Goal: Complete application form: Complete application form

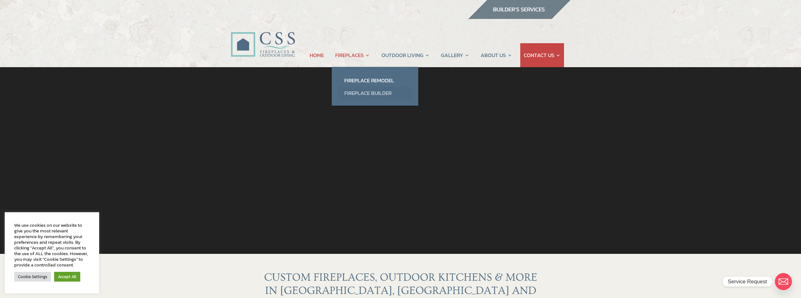
click at [364, 93] on link "Fireplace Builder" at bounding box center [375, 93] width 74 height 13
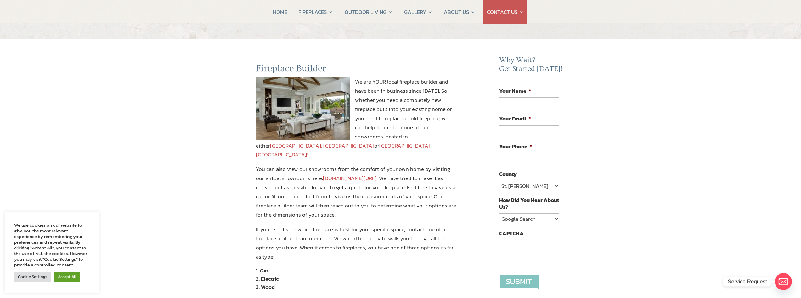
scroll to position [63, 0]
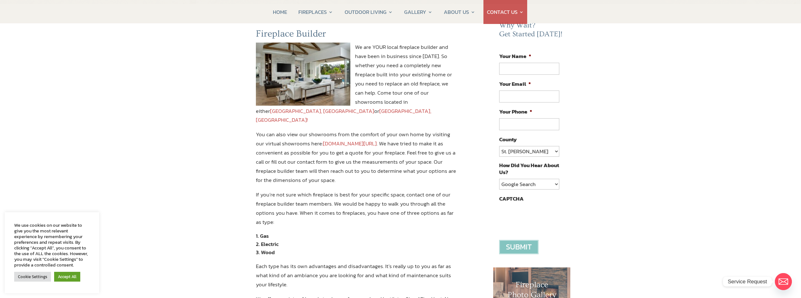
click at [376, 139] on link "www.constructionsolutionsflorida.com/virtual-showroom-tour/" at bounding box center [350, 143] width 54 height 8
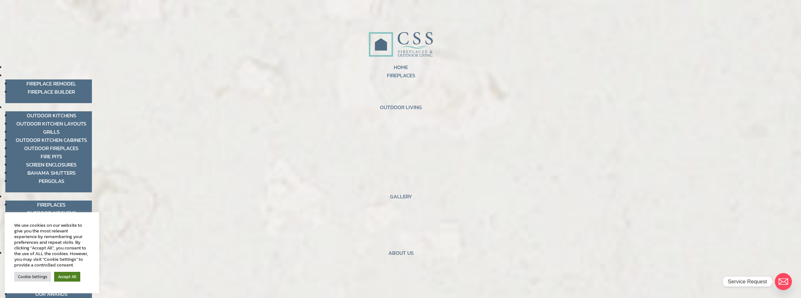
click at [70, 276] on link "Accept All" at bounding box center [67, 276] width 26 height 10
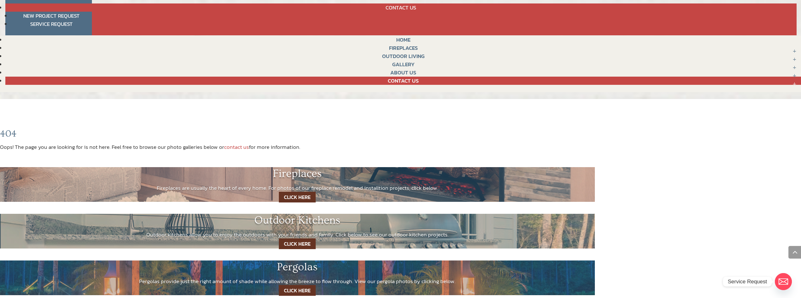
scroll to position [346, 0]
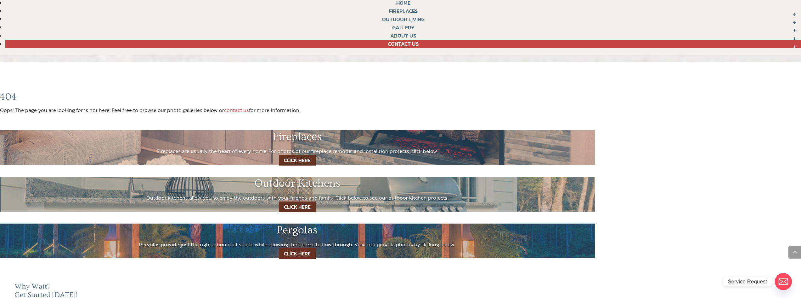
click at [307, 253] on link "CLICK HERE" at bounding box center [297, 253] width 37 height 11
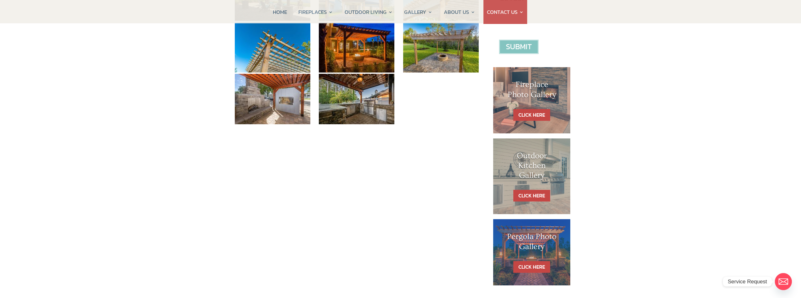
scroll to position [252, 0]
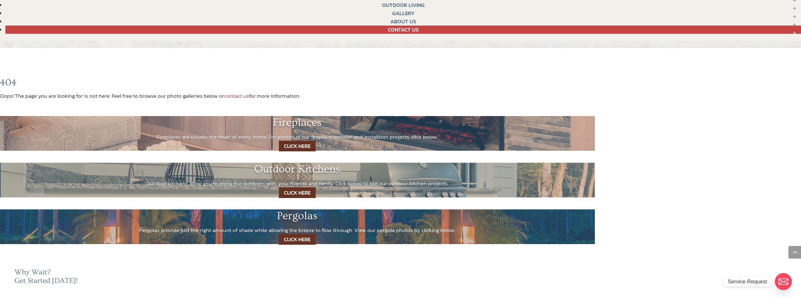
scroll to position [378, 0]
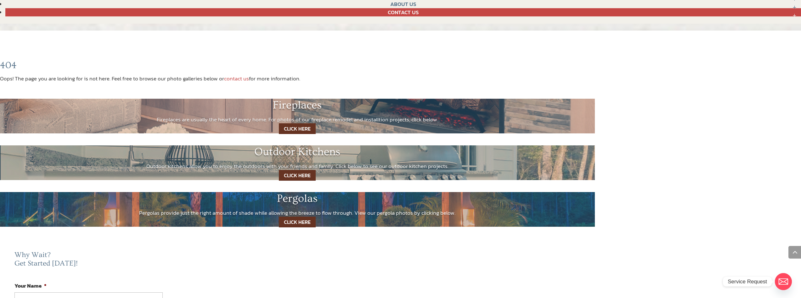
click at [296, 174] on link "CLICK HERE" at bounding box center [297, 175] width 37 height 11
click at [295, 130] on link "CLICK HERE" at bounding box center [297, 128] width 37 height 11
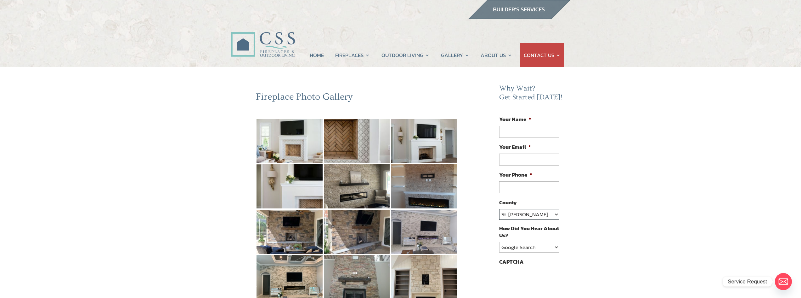
click at [555, 215] on select "St. Johns Clay Volusia Flagler Duval Nassau Other" at bounding box center [529, 214] width 60 height 11
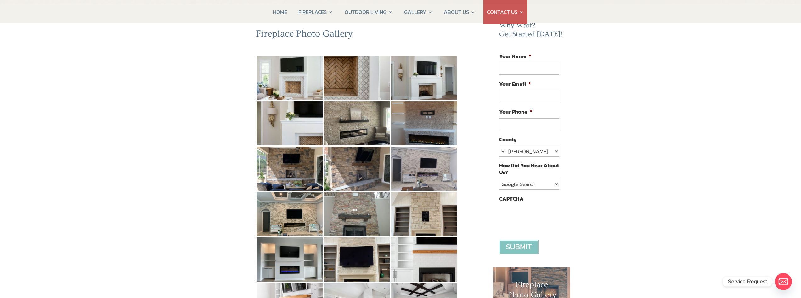
scroll to position [31, 0]
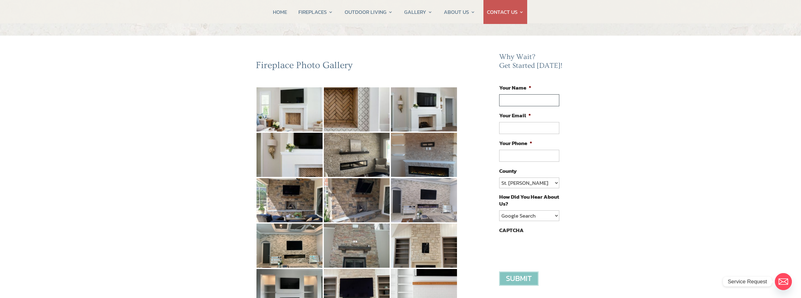
click at [522, 101] on input "Your Name *" at bounding box center [529, 100] width 60 height 12
type input "Gregory Urban"
type input "gpurban@yahoo.com"
type input "(908) 391-1616"
click at [519, 183] on select "St. Johns Clay Volusia Flagler Duval Nassau Other" at bounding box center [529, 182] width 60 height 11
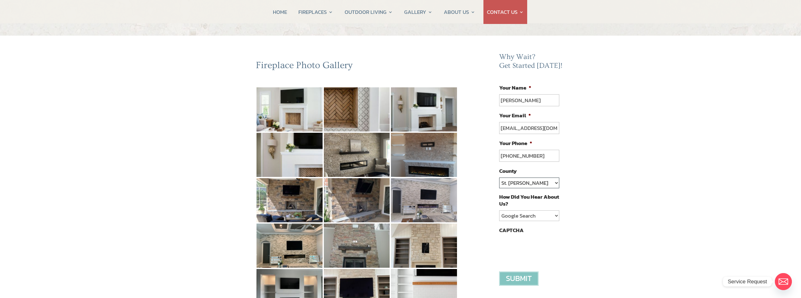
select select "[PERSON_NAME]"
click at [499, 177] on select "St. Johns Clay Volusia Flagler Duval Nassau Other" at bounding box center [529, 182] width 60 height 11
click at [619, 192] on div "Fireplace Photo Gallery 1 2 ► Why Wait? Get Started Today! Your Name * Gregory …" at bounding box center [400, 288] width 801 height 505
click at [557, 214] on select "Google Search Google Ad Referral Magazine Ad Social Media Other" at bounding box center [529, 215] width 60 height 11
select select "Other"
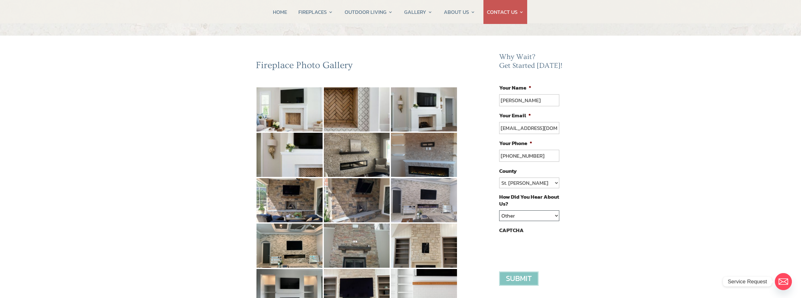
click at [499, 210] on select "Google Search Google Ad Referral Magazine Ad Social Media Other" at bounding box center [529, 215] width 60 height 11
click at [518, 281] on input "image" at bounding box center [518, 278] width 39 height 14
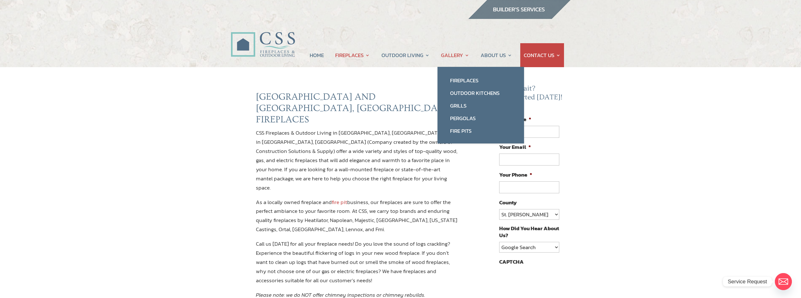
click at [446, 58] on link "GALLERY" at bounding box center [455, 55] width 28 height 24
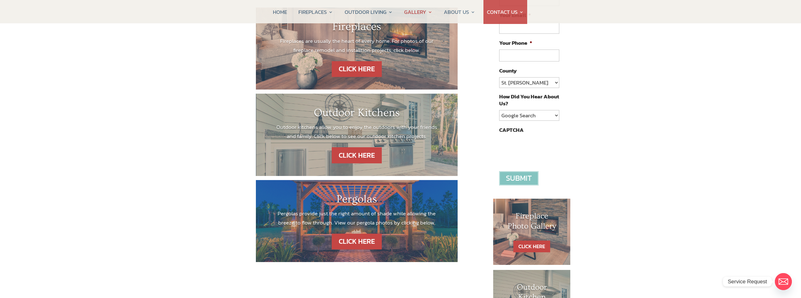
scroll to position [126, 0]
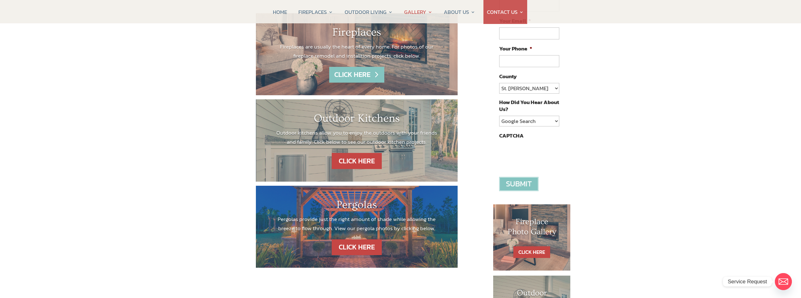
click at [361, 78] on link "CLICK HERE" at bounding box center [356, 75] width 55 height 16
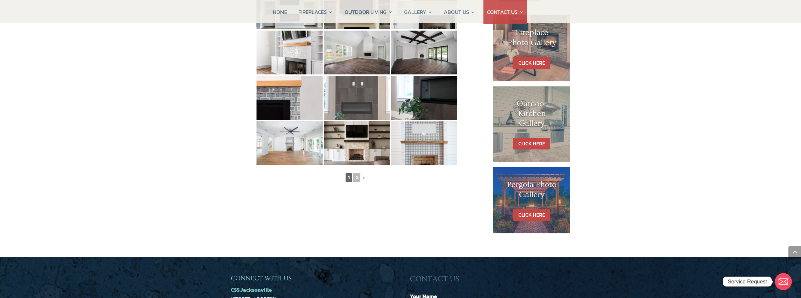
scroll to position [220, 0]
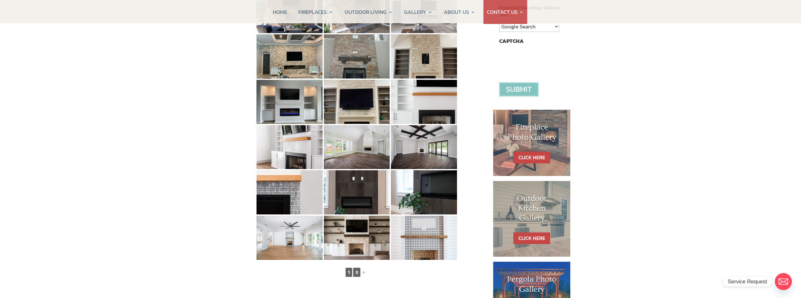
click at [358, 274] on link "2" at bounding box center [356, 271] width 7 height 9
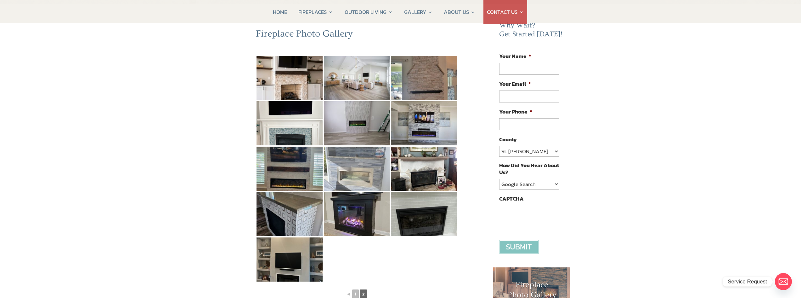
scroll to position [94, 0]
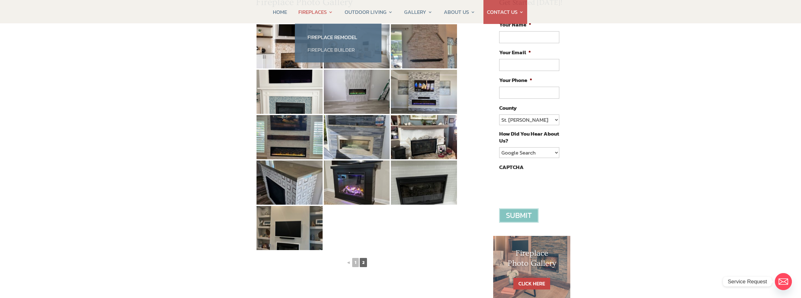
click at [315, 53] on link "Fireplace Builder" at bounding box center [338, 49] width 74 height 13
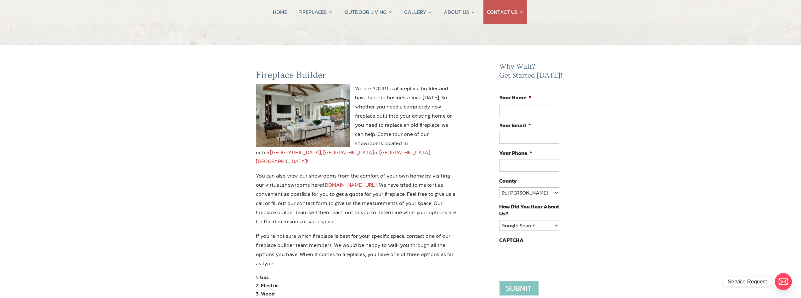
scroll to position [31, 0]
